Goal: Use online tool/utility: Utilize a website feature to perform a specific function

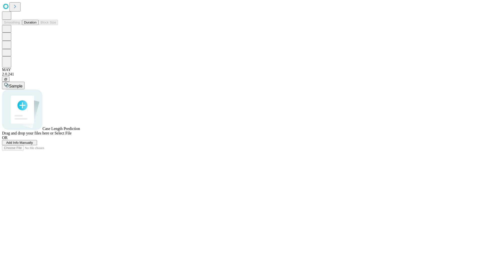
click at [37, 25] on button "Duration" at bounding box center [30, 22] width 17 height 5
click at [33, 145] on span "Add Info Manually" at bounding box center [19, 143] width 27 height 4
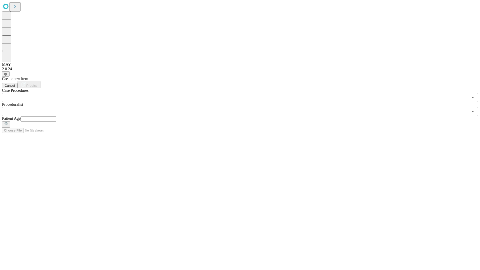
click at [56, 117] on input "text" at bounding box center [39, 119] width 36 height 5
type input "**"
click at [244, 107] on input "text" at bounding box center [235, 112] width 466 height 10
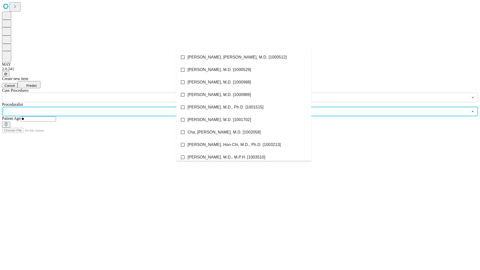
click at [244, 57] on li "[PERSON_NAME], [PERSON_NAME], M.D. [1000512]" at bounding box center [243, 57] width 135 height 13
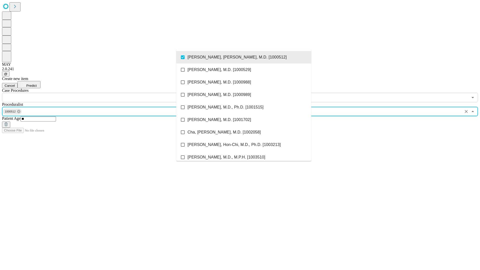
click at [105, 93] on input "text" at bounding box center [235, 98] width 466 height 10
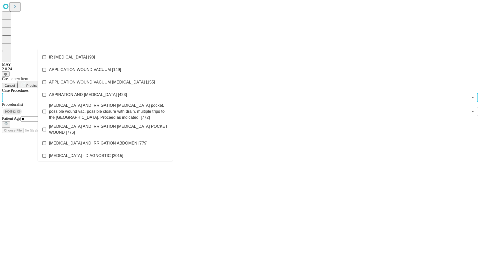
click at [105, 57] on li "IR [MEDICAL_DATA] [98]" at bounding box center [105, 57] width 135 height 13
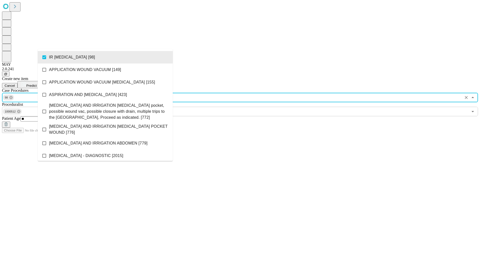
click at [37, 84] on span "Predict" at bounding box center [31, 86] width 10 height 4
